Goal: Navigation & Orientation: Find specific page/section

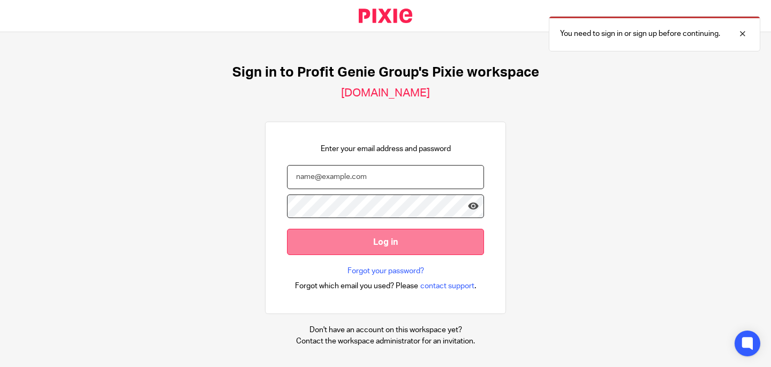
type input "[EMAIL_ADDRESS][DOMAIN_NAME]"
click at [393, 247] on input "Log in" at bounding box center [385, 242] width 197 height 26
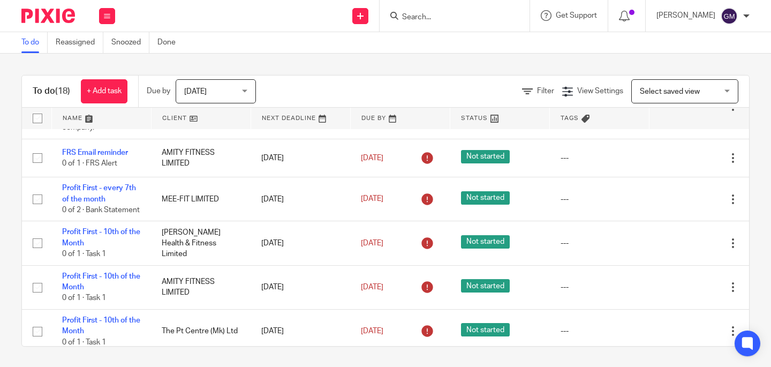
scroll to position [63, 0]
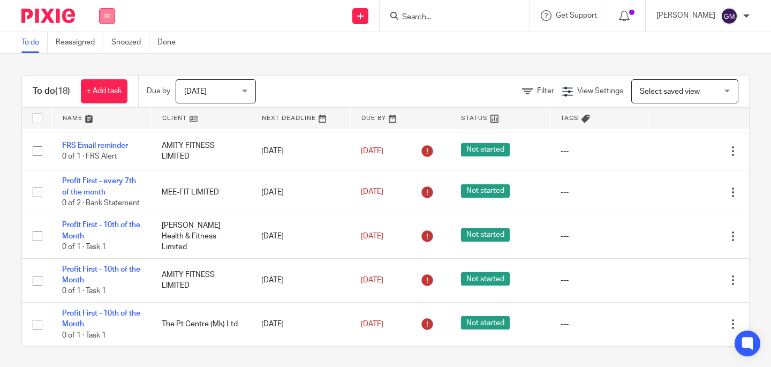
click at [107, 20] on button at bounding box center [107, 16] width 16 height 16
click at [110, 97] on link "Team" at bounding box center [102, 96] width 18 height 7
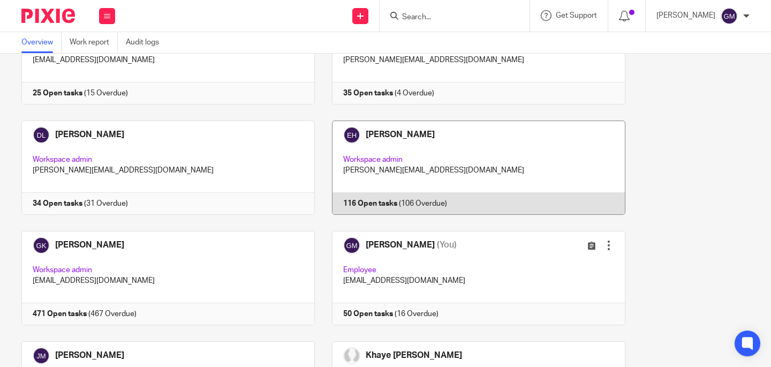
scroll to position [168, 0]
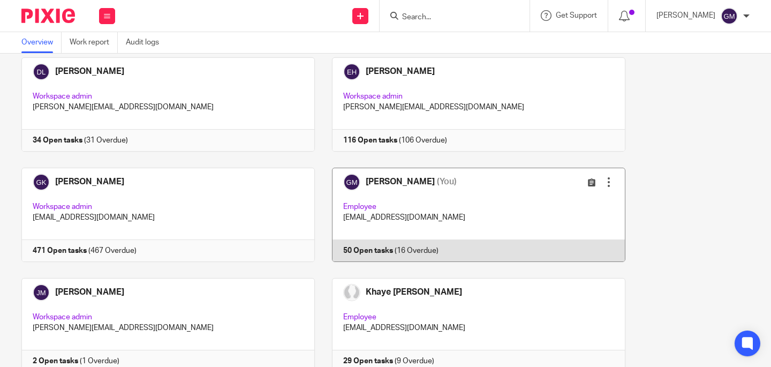
click at [461, 190] on link at bounding box center [470, 215] width 311 height 94
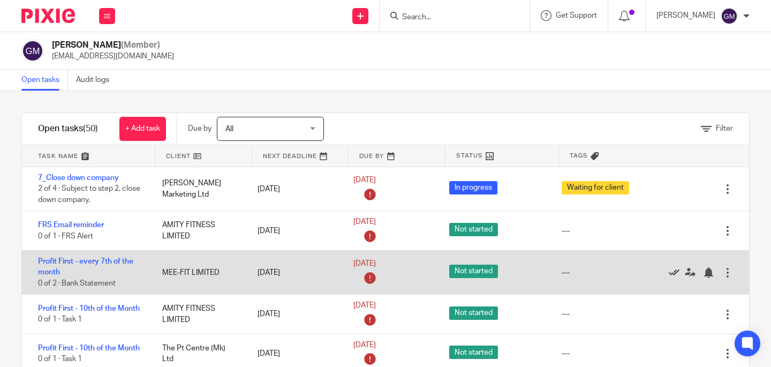
click at [669, 276] on icon at bounding box center [674, 272] width 11 height 11
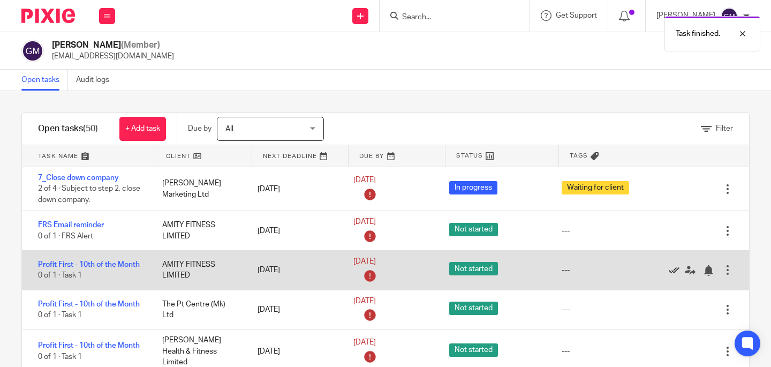
click at [669, 274] on icon at bounding box center [674, 270] width 11 height 11
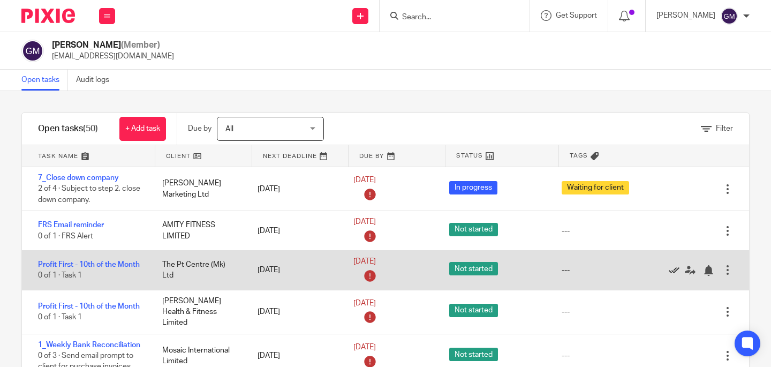
click at [669, 276] on icon at bounding box center [674, 270] width 11 height 11
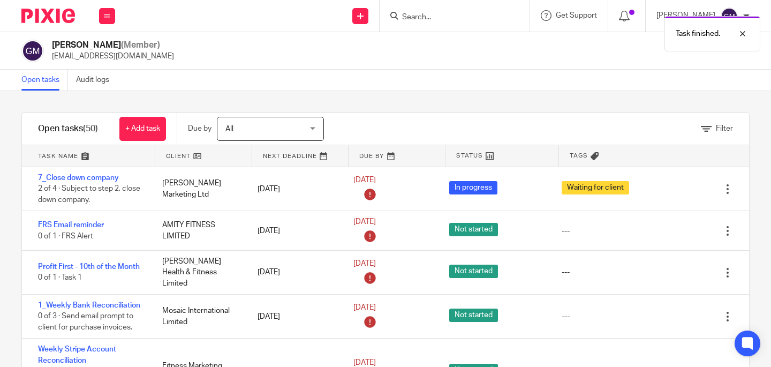
click at [669, 278] on icon at bounding box center [674, 272] width 11 height 11
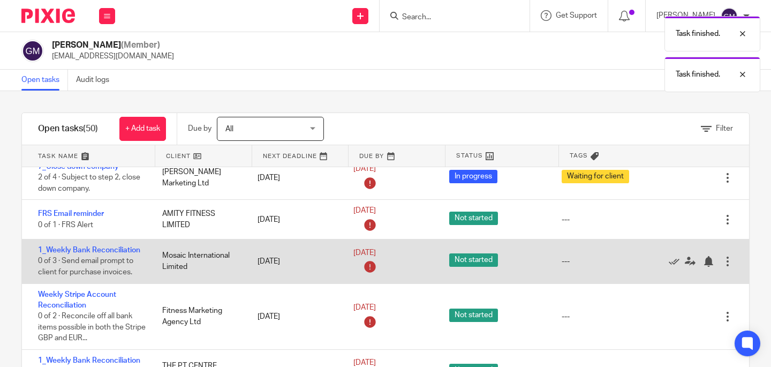
scroll to position [33, 0]
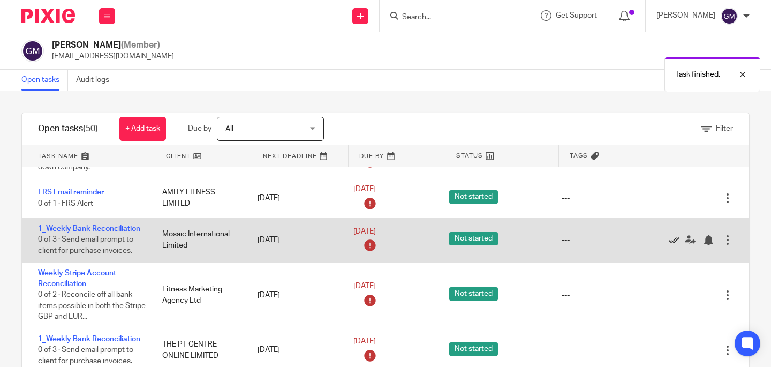
click at [669, 240] on icon at bounding box center [674, 240] width 11 height 11
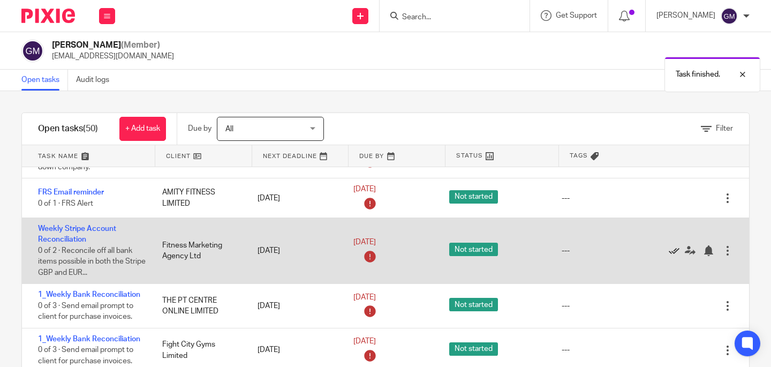
click at [669, 251] on icon at bounding box center [674, 250] width 11 height 11
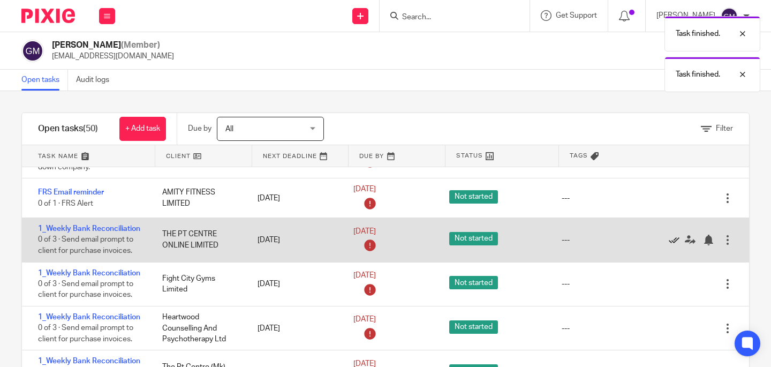
click at [669, 244] on icon at bounding box center [674, 240] width 11 height 11
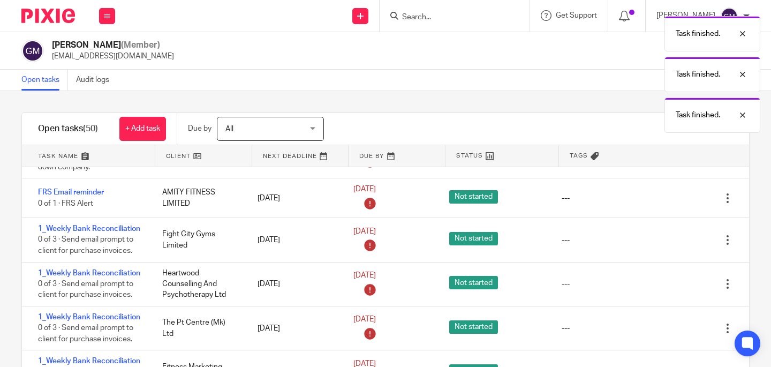
click at [669, 244] on icon at bounding box center [674, 240] width 11 height 11
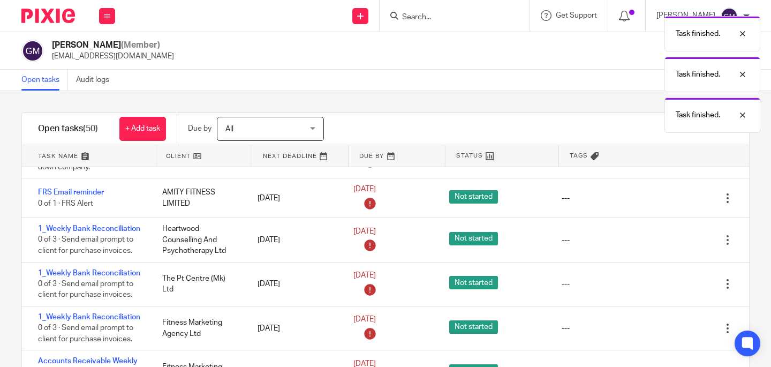
click at [669, 244] on icon at bounding box center [674, 240] width 11 height 11
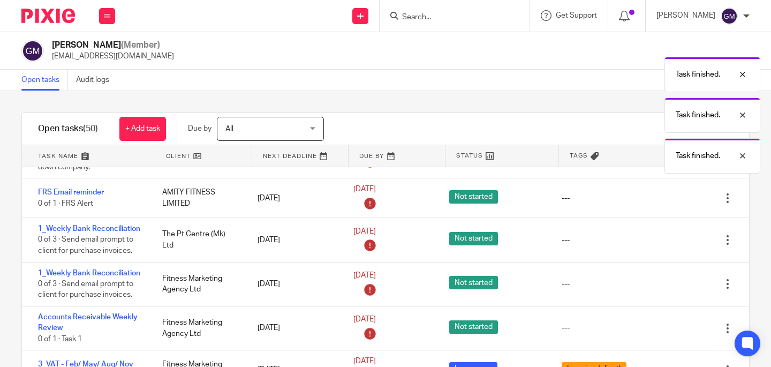
click at [669, 244] on icon at bounding box center [674, 240] width 11 height 11
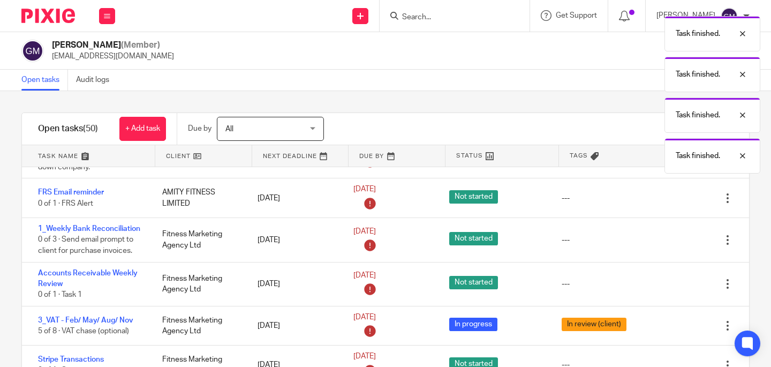
click at [669, 244] on icon at bounding box center [674, 240] width 11 height 11
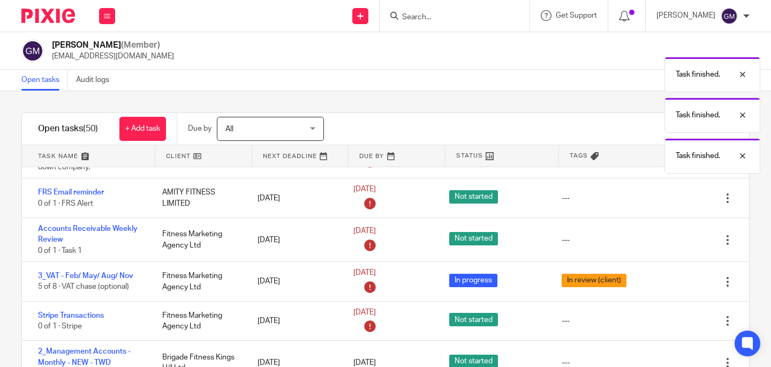
click at [669, 244] on icon at bounding box center [674, 240] width 11 height 11
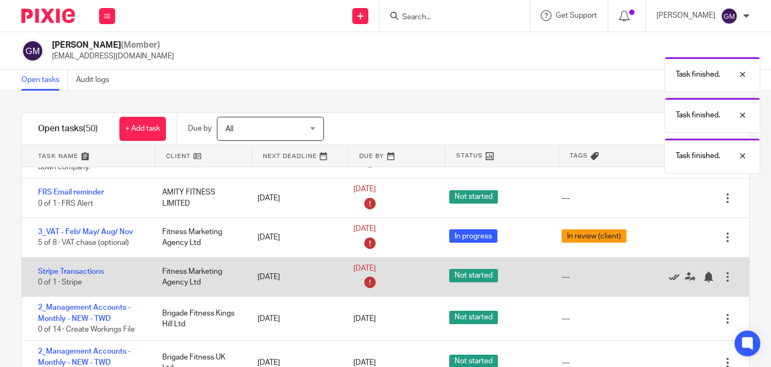
click at [669, 279] on icon at bounding box center [674, 277] width 11 height 11
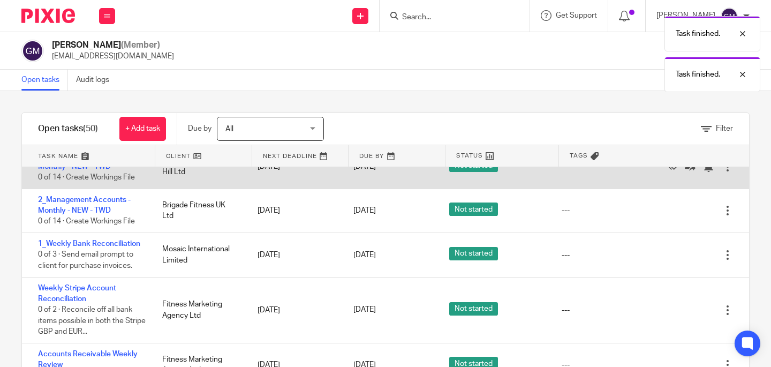
scroll to position [152, 0]
